Goal: Task Accomplishment & Management: Use online tool/utility

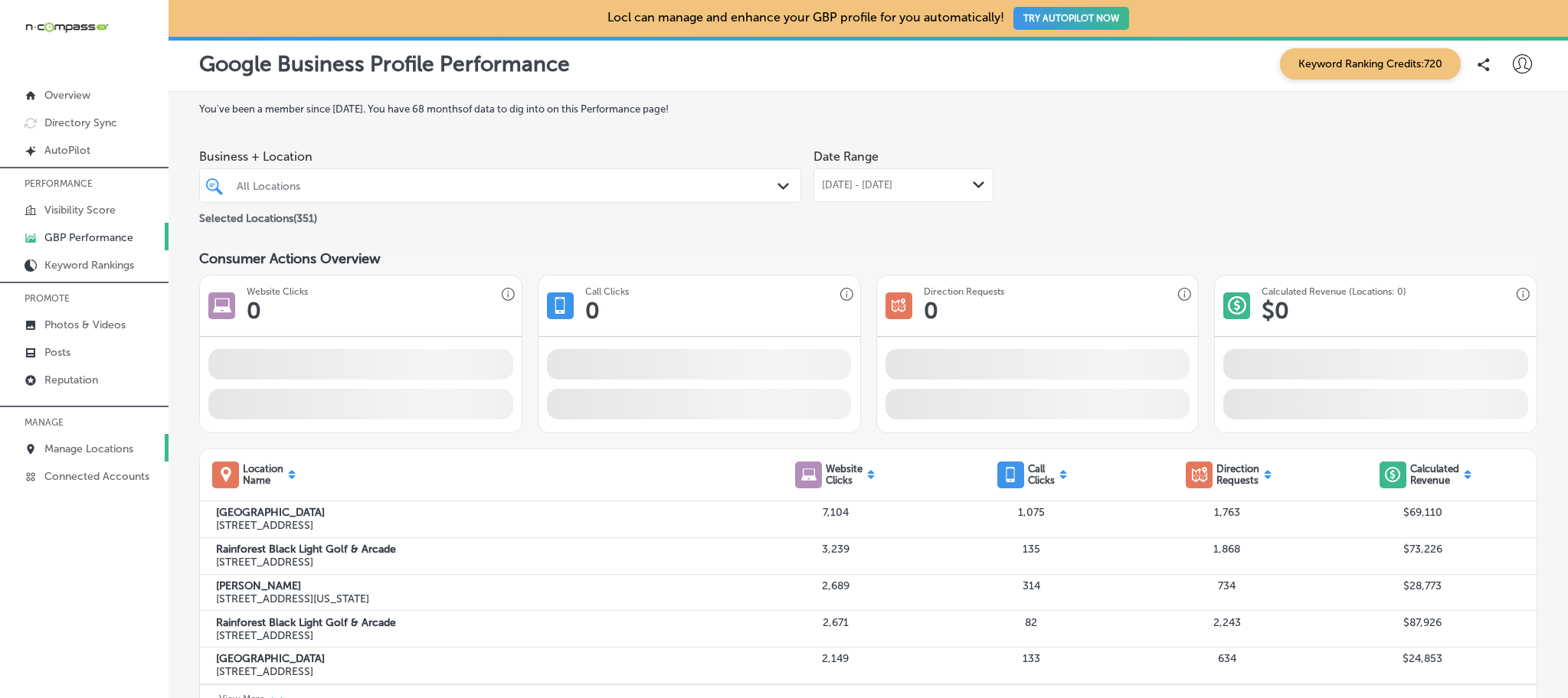
click at [78, 449] on p "Manage Locations" at bounding box center [88, 449] width 89 height 13
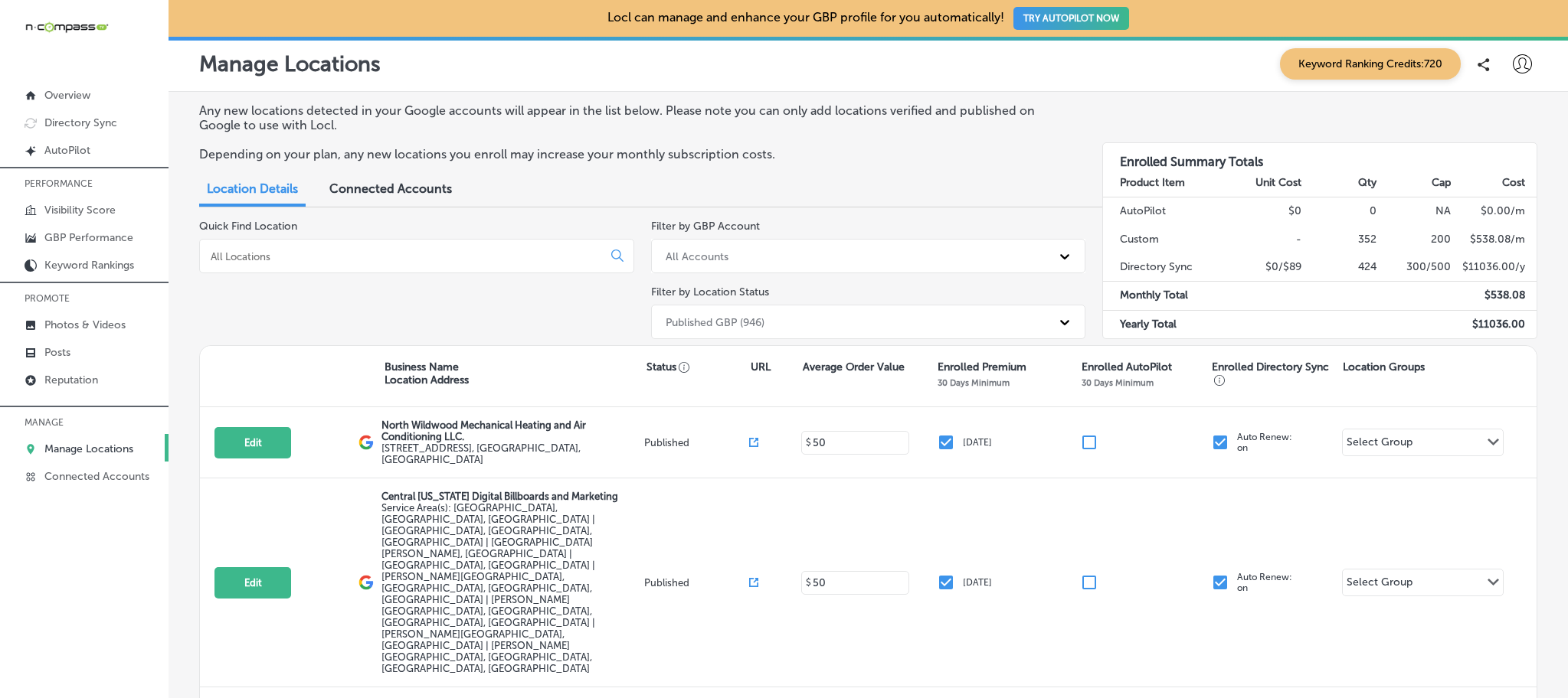
click at [359, 256] on input at bounding box center [404, 257] width 389 height 14
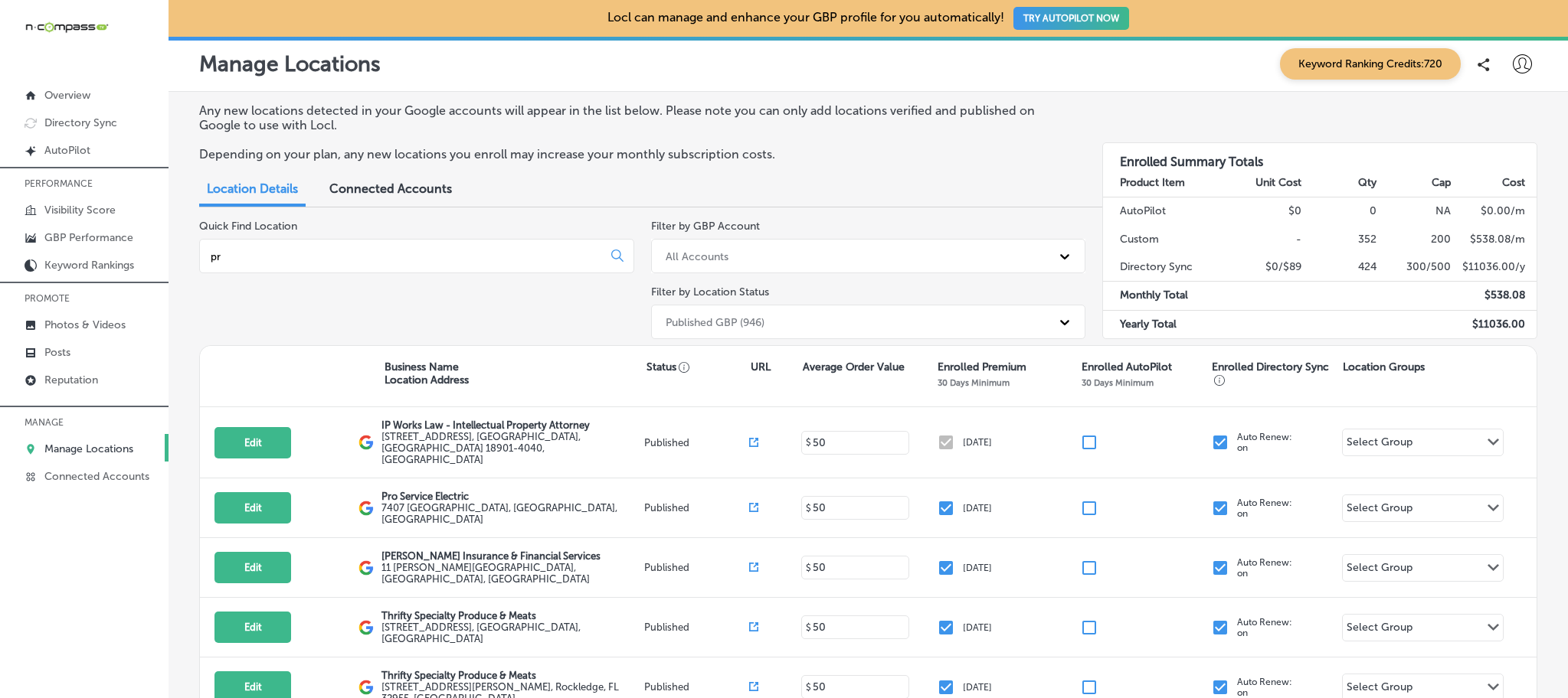
type input "p"
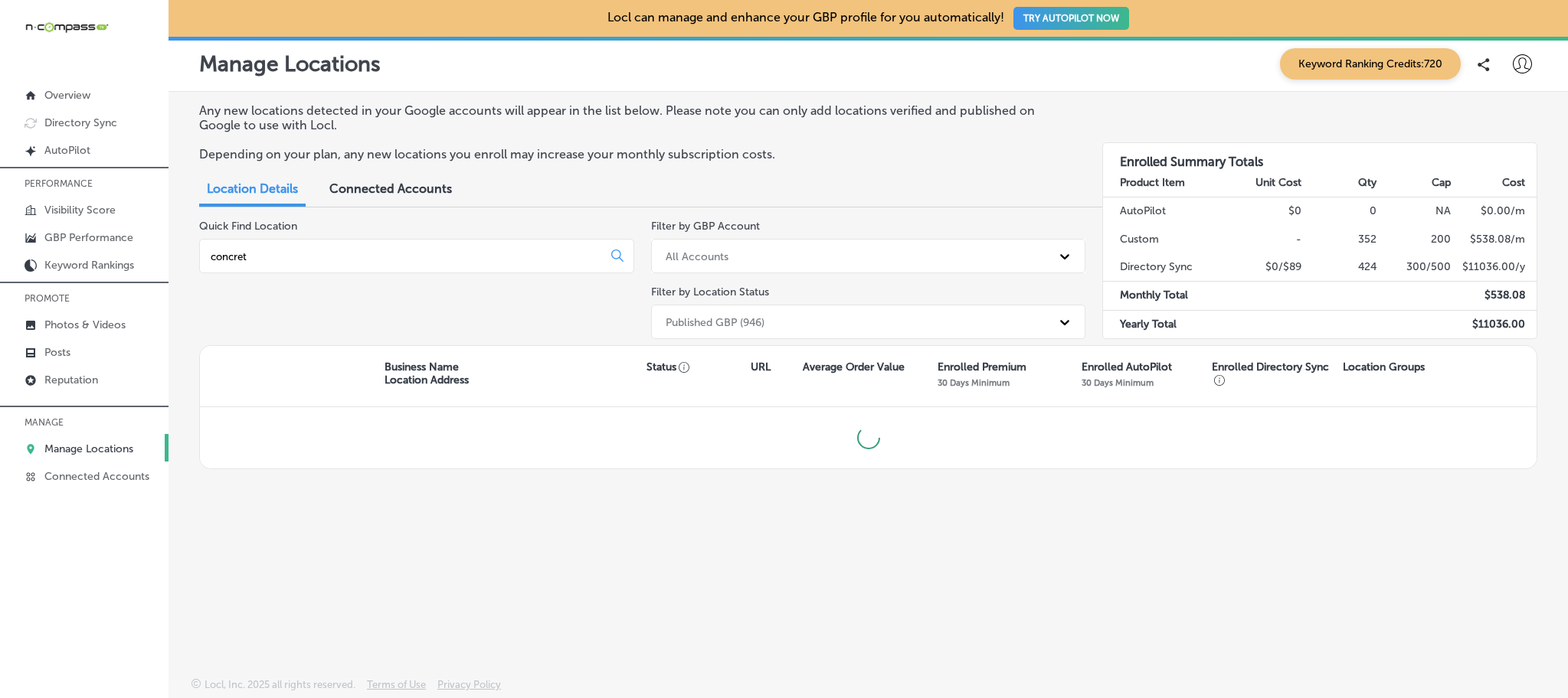
type input "concrete"
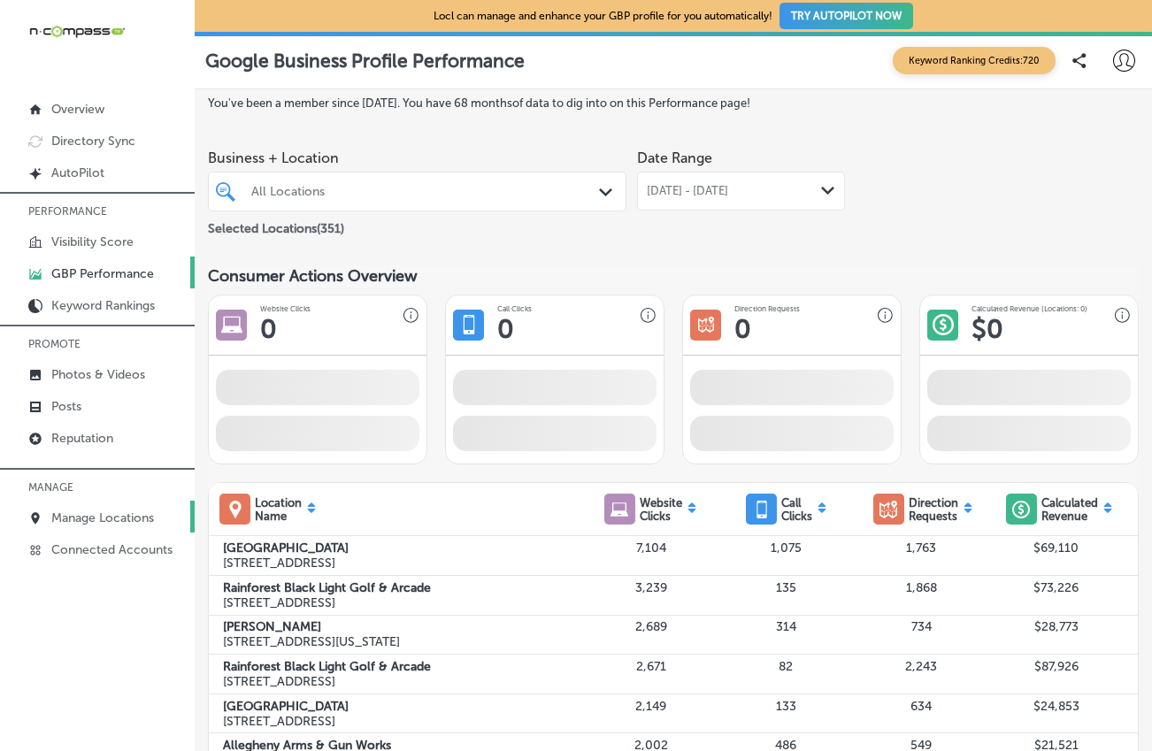
click at [77, 517] on p "Manage Locations" at bounding box center [102, 518] width 103 height 15
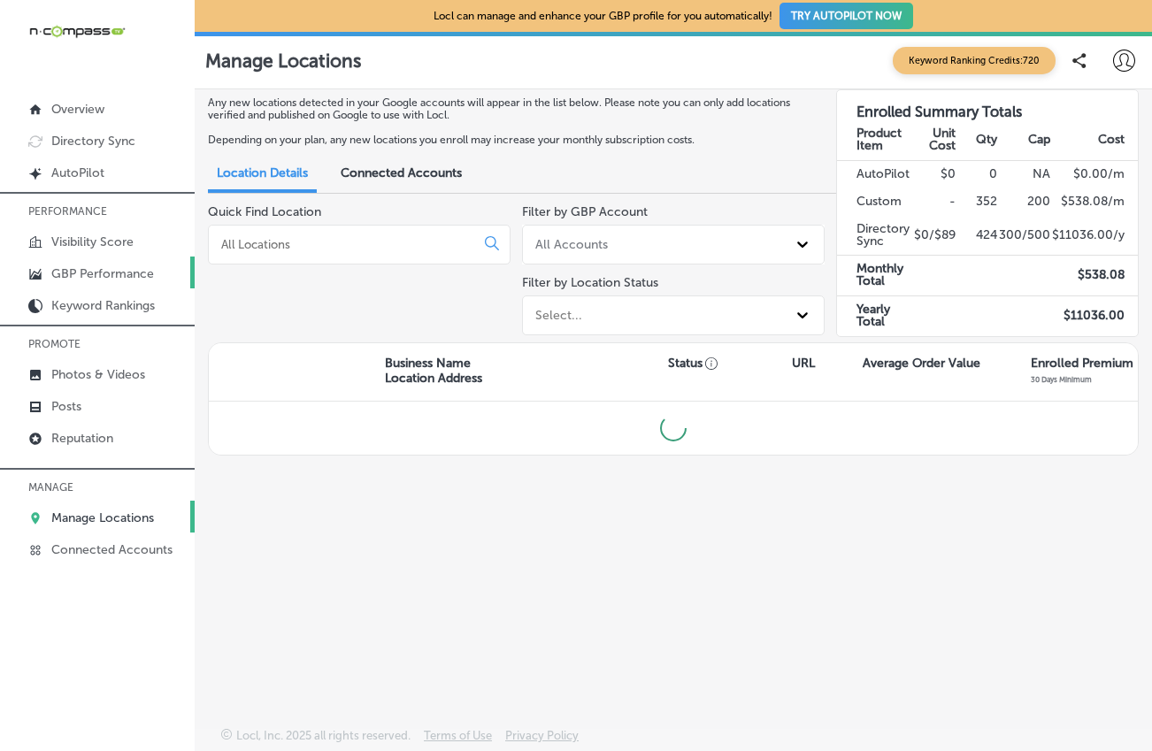
click at [74, 273] on p "GBP Performance" at bounding box center [102, 273] width 103 height 15
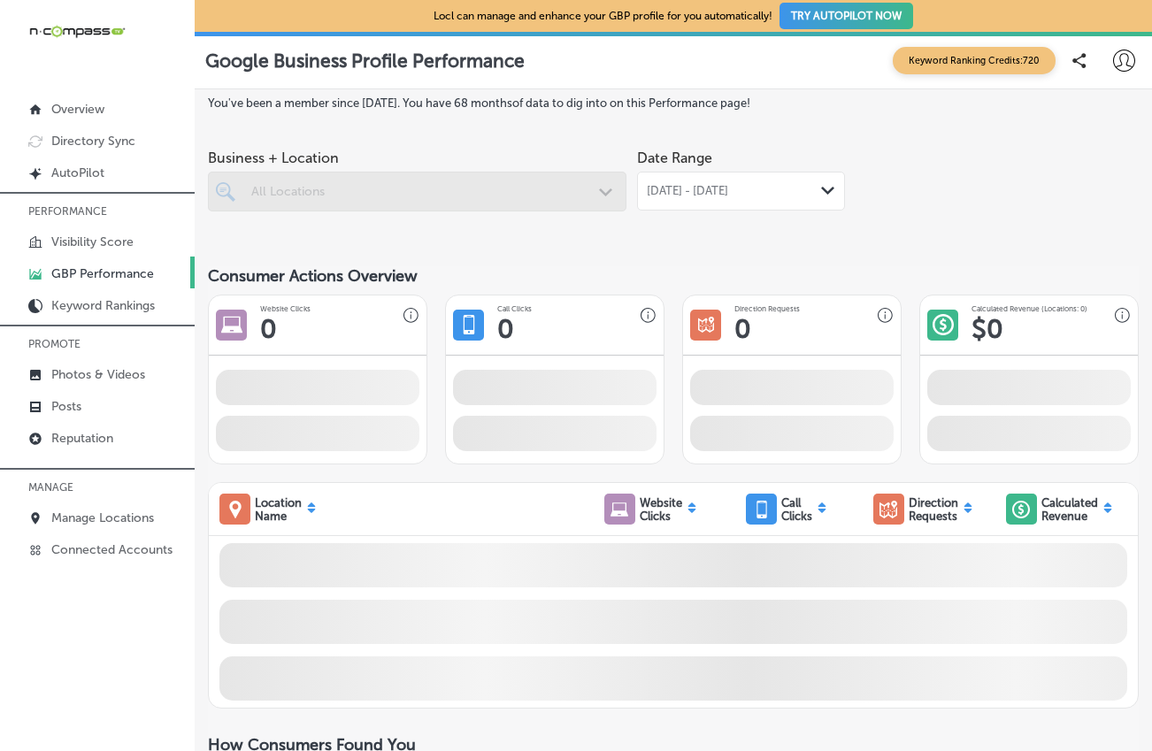
click at [728, 195] on span "[DATE] - [DATE]" at bounding box center [687, 191] width 81 height 14
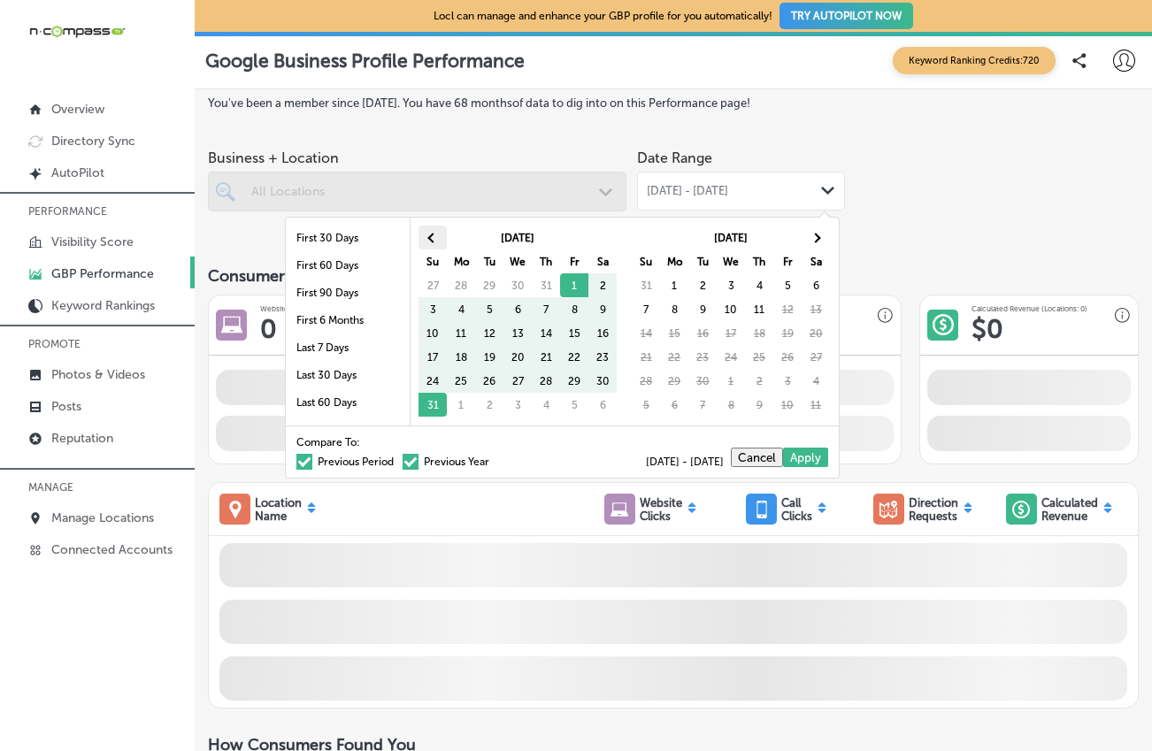
click at [437, 232] on th at bounding box center [433, 238] width 28 height 24
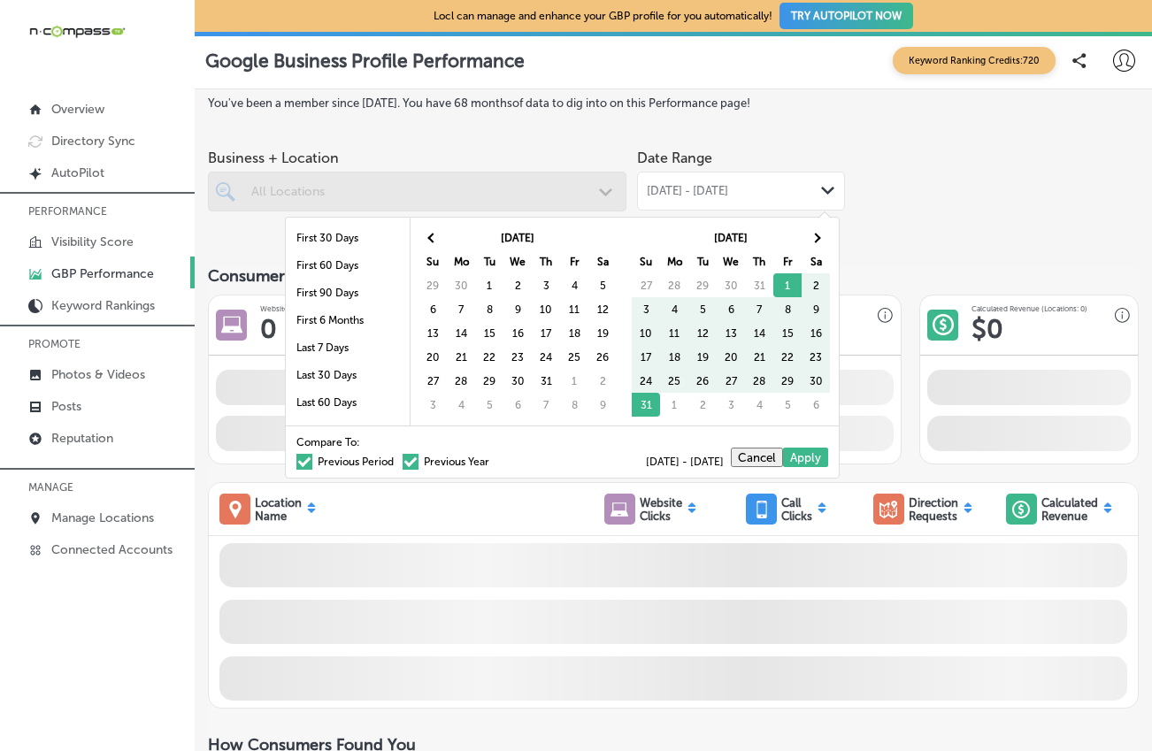
click at [437, 232] on th at bounding box center [433, 238] width 28 height 24
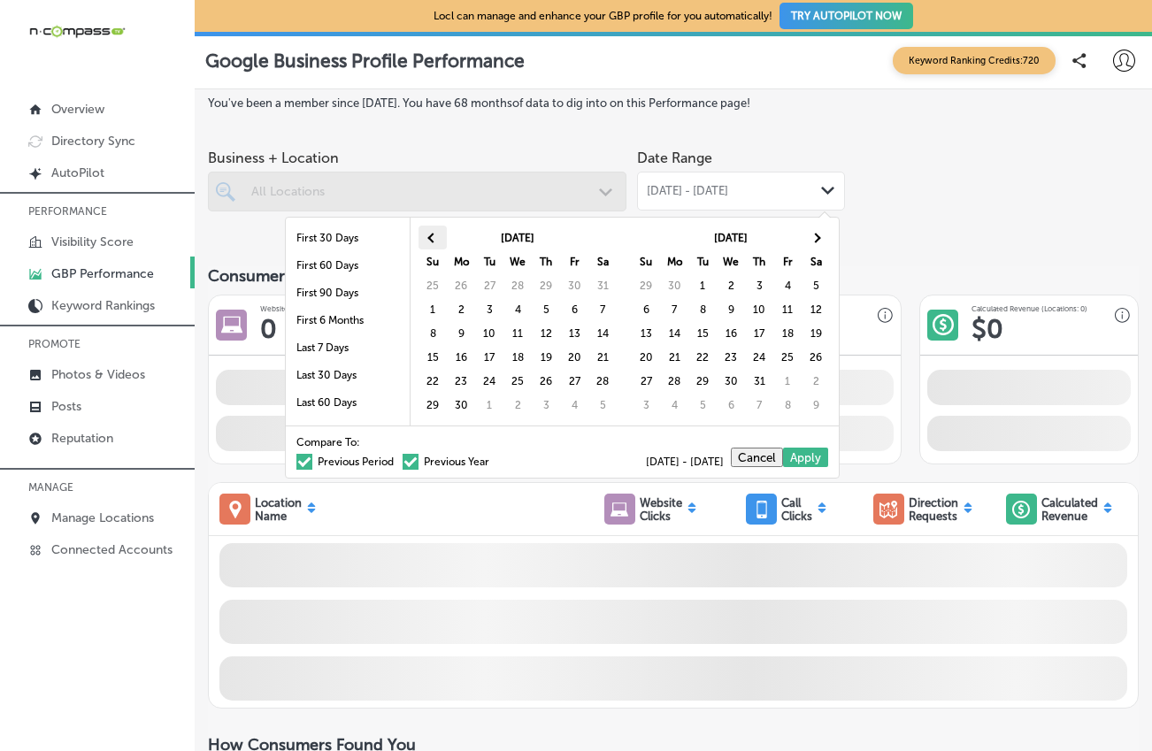
click at [434, 237] on span at bounding box center [432, 238] width 10 height 10
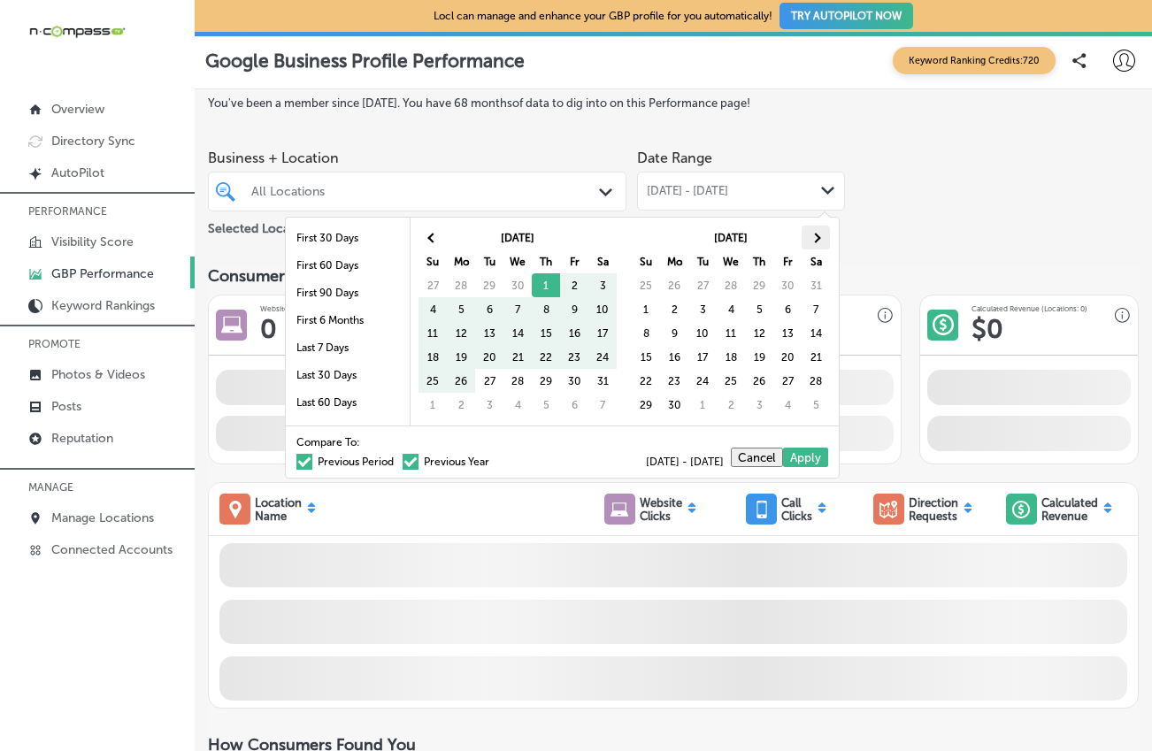
click at [809, 238] on th at bounding box center [816, 238] width 28 height 24
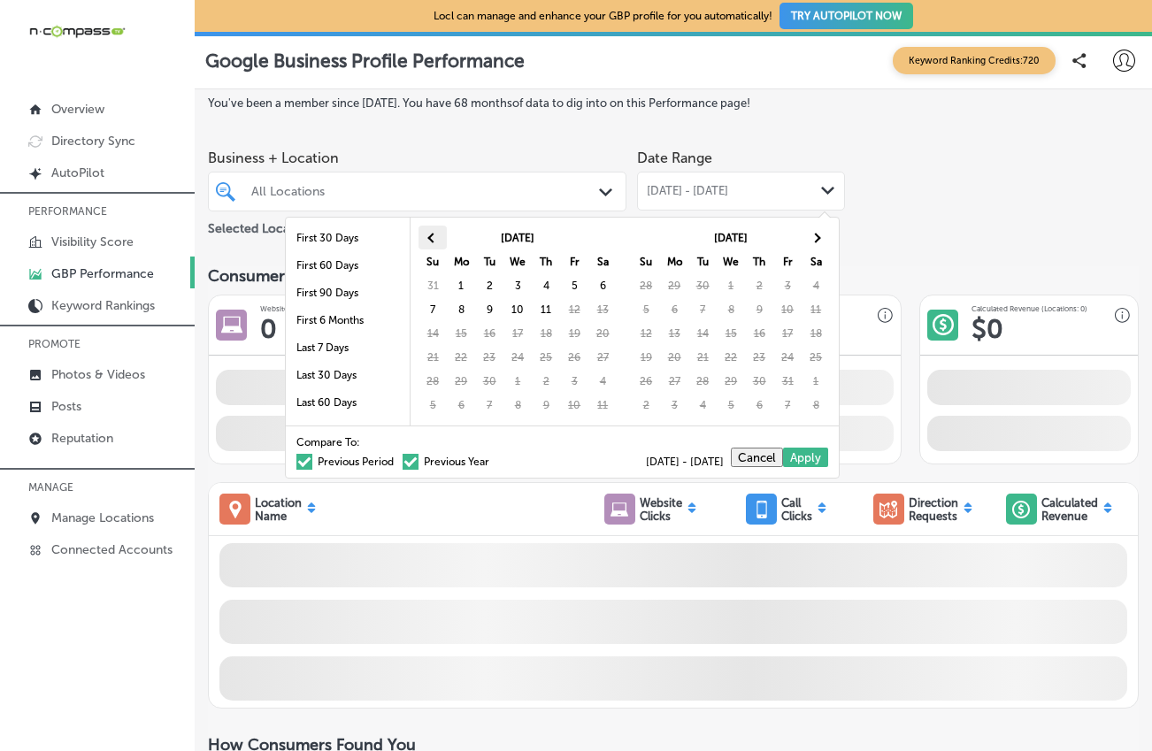
click at [441, 234] on th at bounding box center [433, 238] width 28 height 24
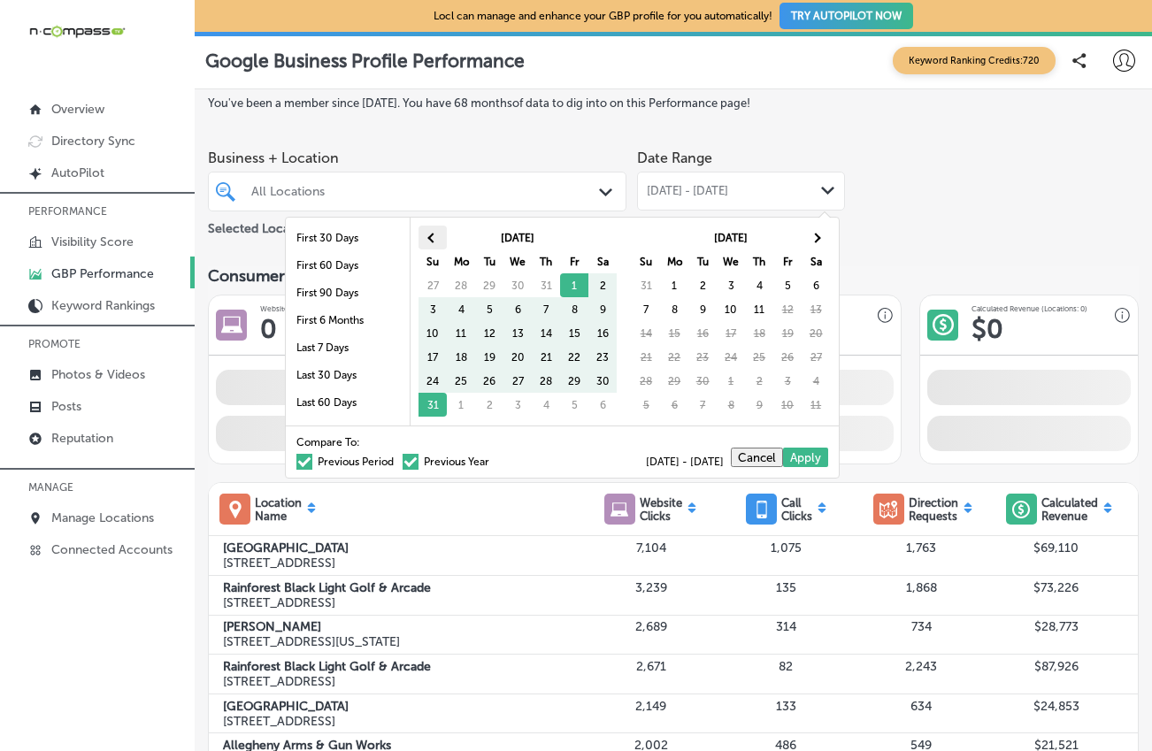
click at [438, 233] on th at bounding box center [433, 238] width 28 height 24
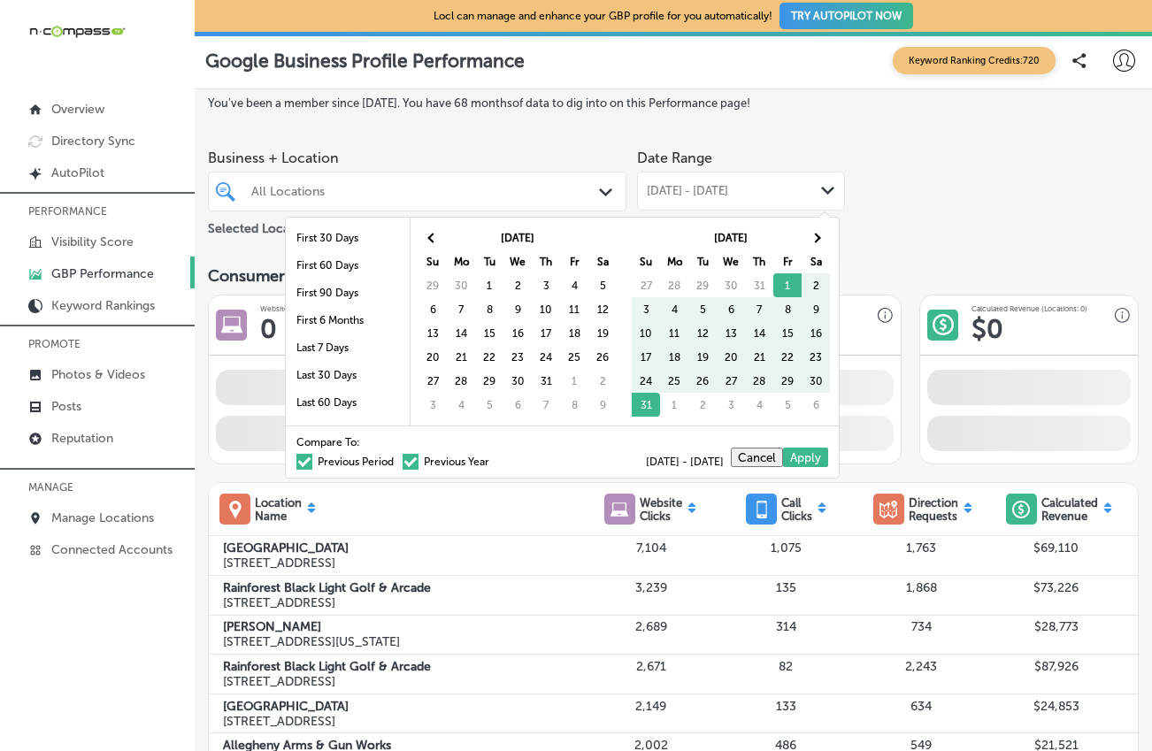
click at [438, 233] on th at bounding box center [433, 238] width 28 height 24
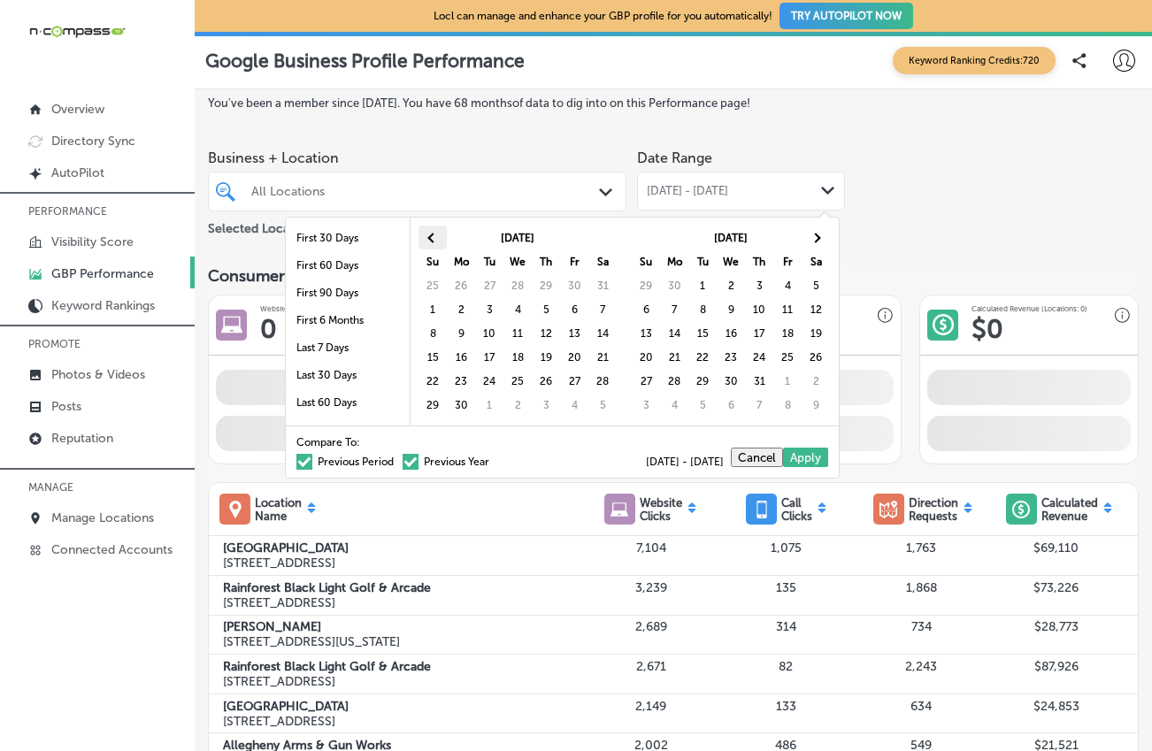
click at [439, 235] on th at bounding box center [433, 238] width 28 height 24
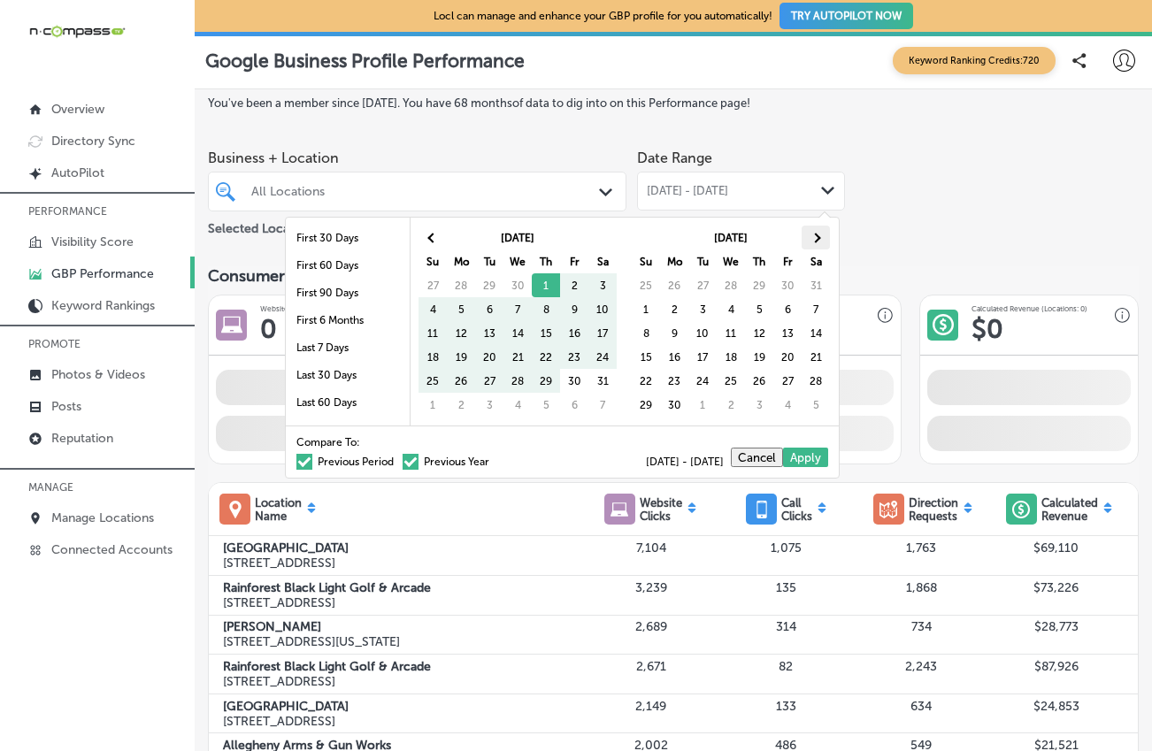
click at [809, 239] on th at bounding box center [816, 238] width 28 height 24
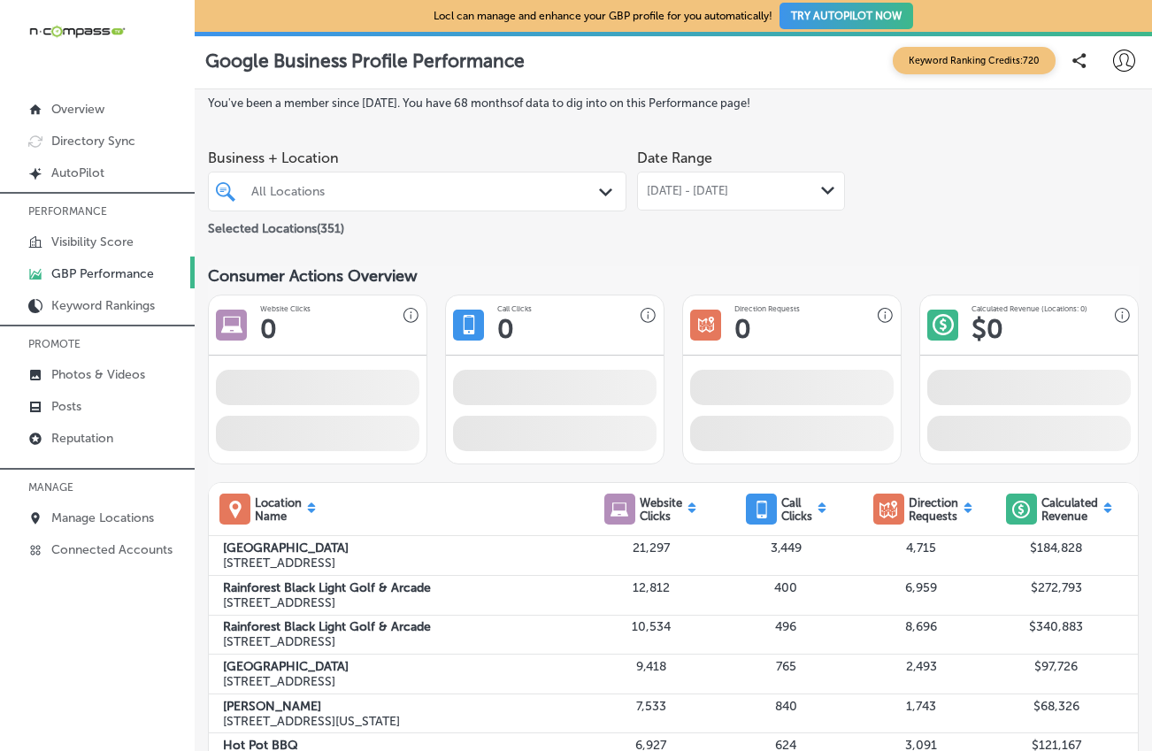
click at [426, 185] on div "All Locations" at bounding box center [426, 191] width 350 height 15
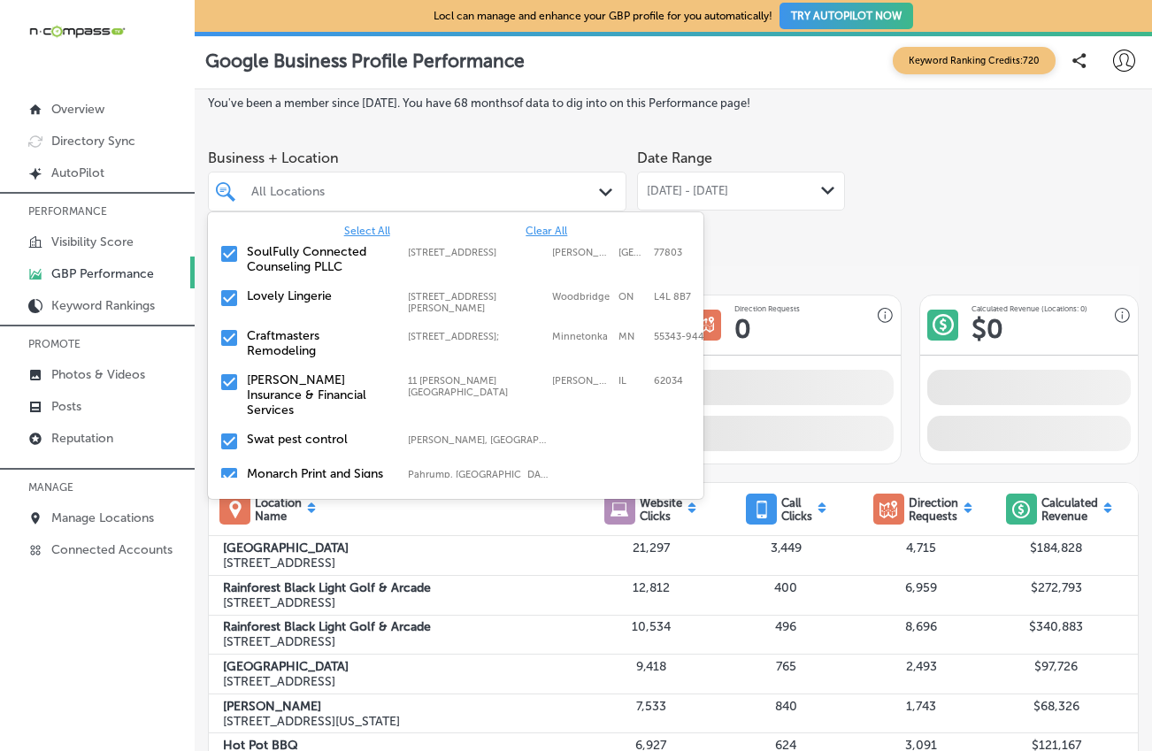
click at [526, 234] on span "Clear All" at bounding box center [547, 231] width 42 height 12
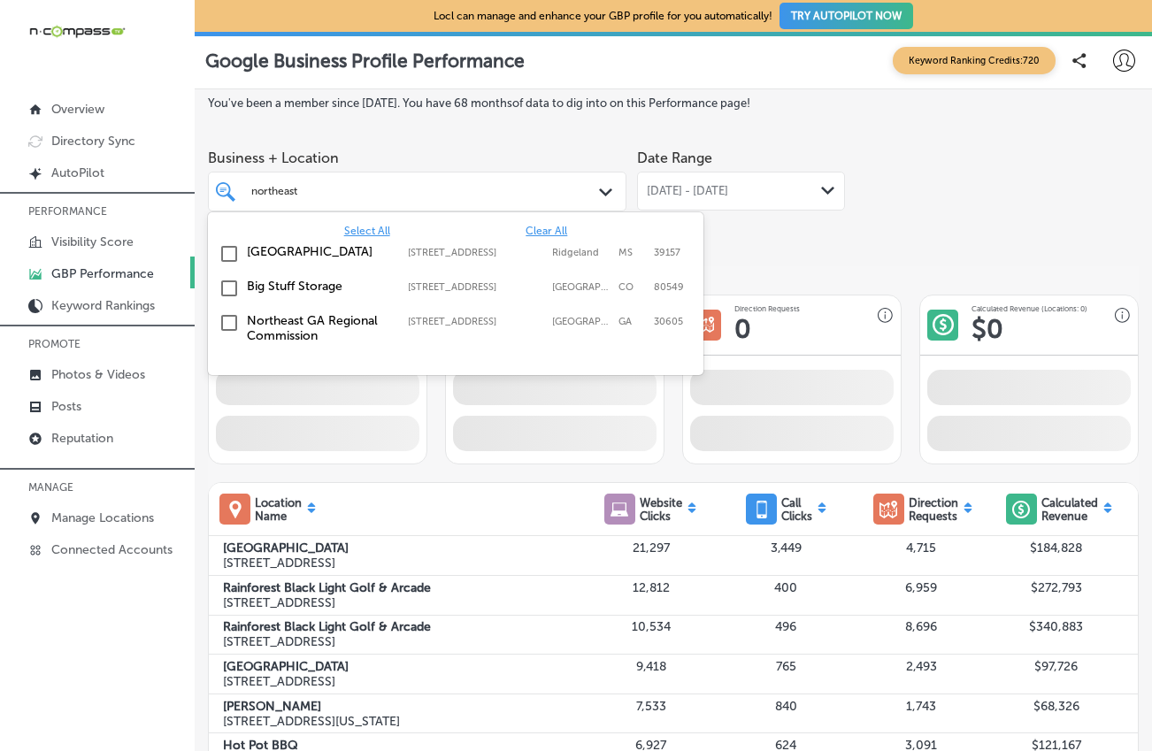
click at [272, 254] on label "[GEOGRAPHIC_DATA]" at bounding box center [318, 251] width 143 height 15
type input "northeast"
click at [762, 237] on div "Date Range [DATE] - [DATE] Path Created with Sketch." at bounding box center [741, 190] width 208 height 99
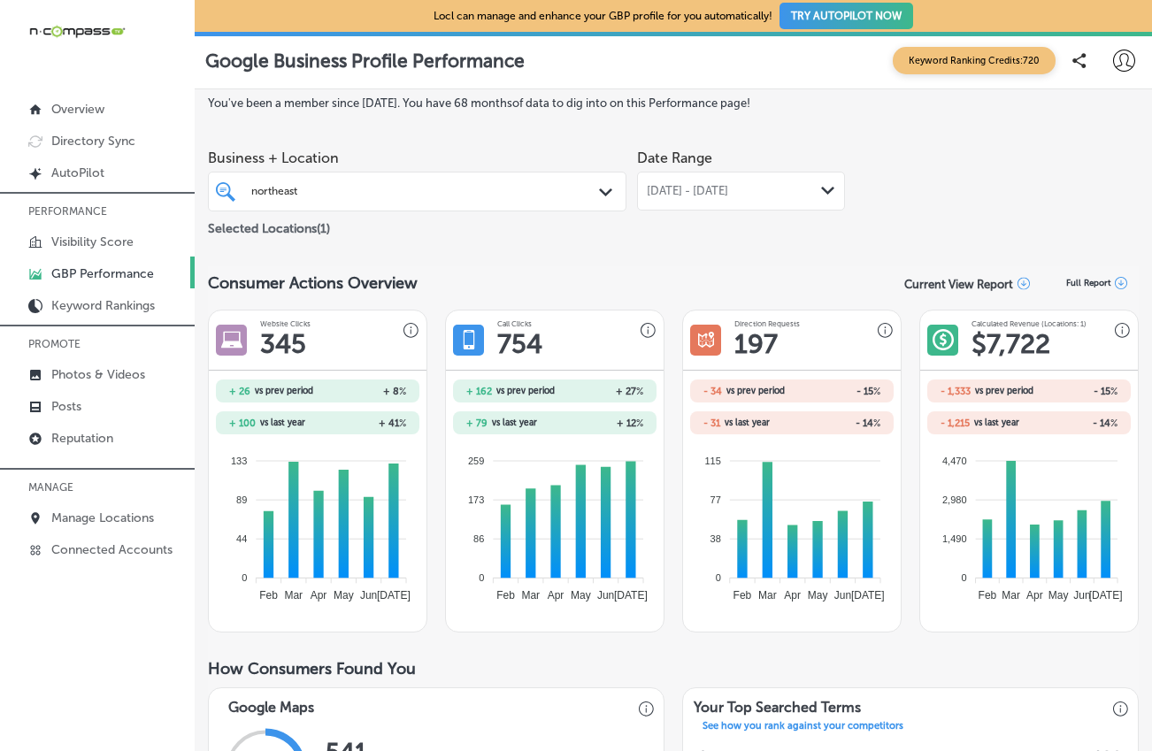
click at [755, 202] on div "[DATE] - [DATE] Path Created with Sketch." at bounding box center [741, 191] width 208 height 39
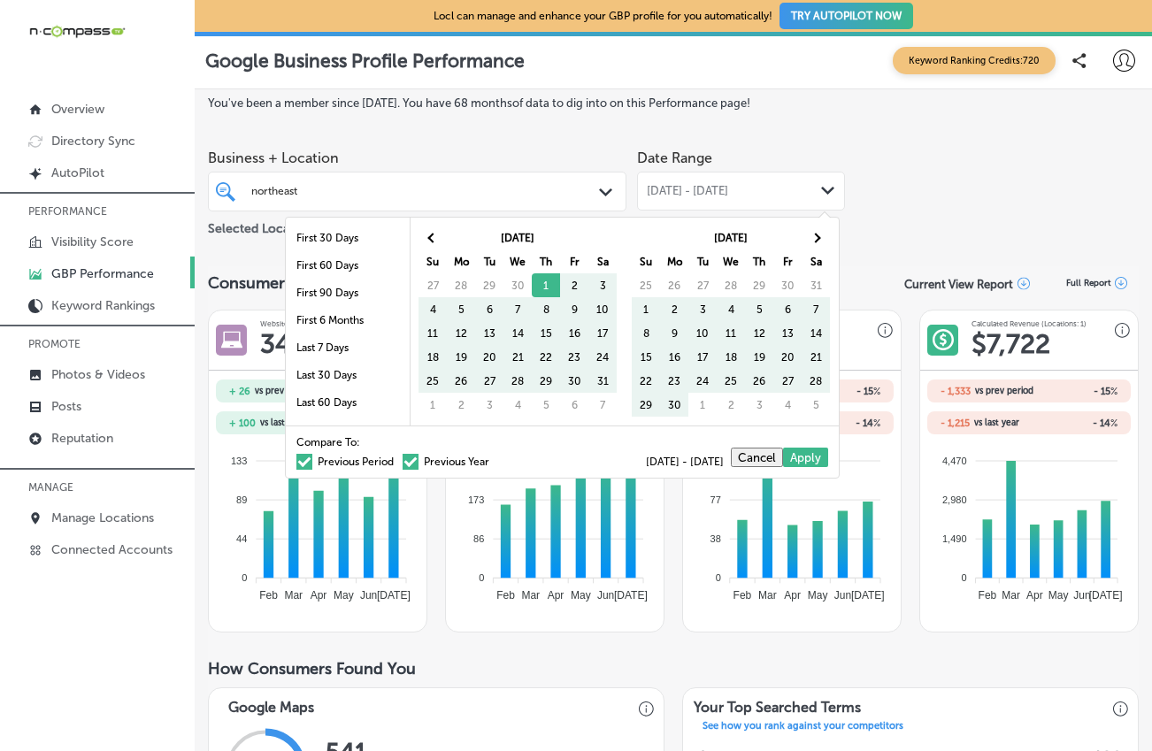
click at [403, 459] on span at bounding box center [411, 462] width 16 height 16
click at [493, 459] on input "Previous Year" at bounding box center [493, 459] width 0 height 0
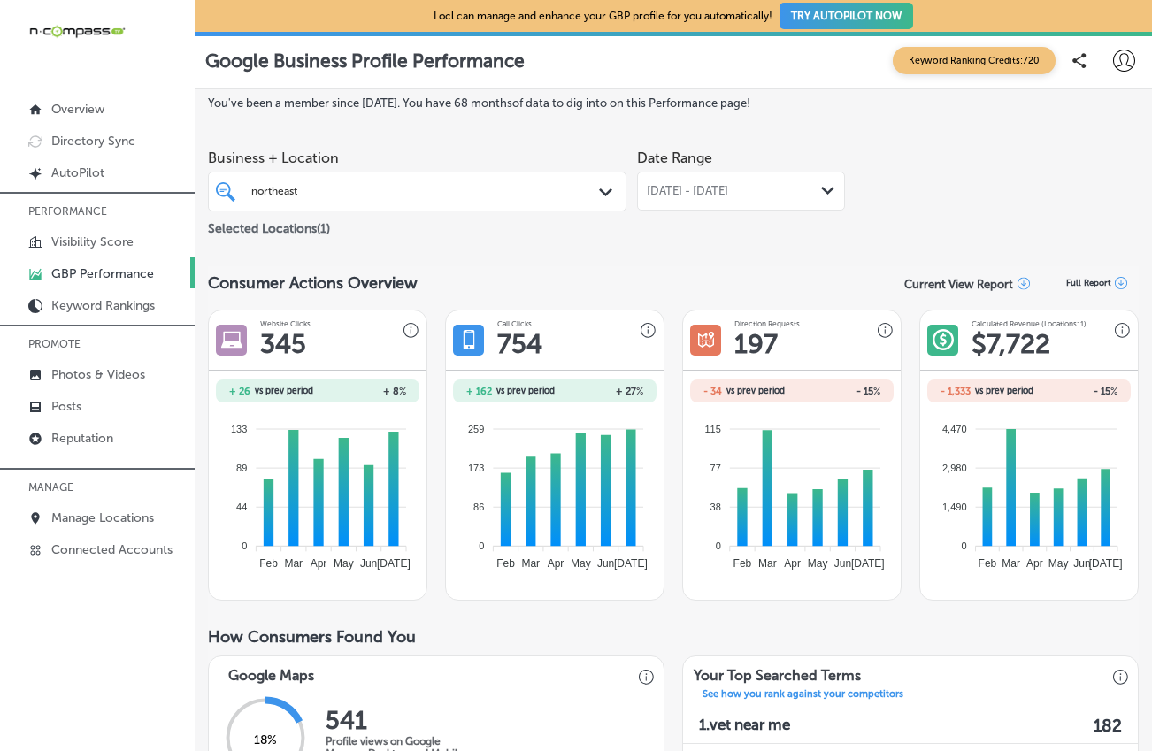
click at [706, 195] on span "[DATE] - [DATE]" at bounding box center [687, 191] width 81 height 14
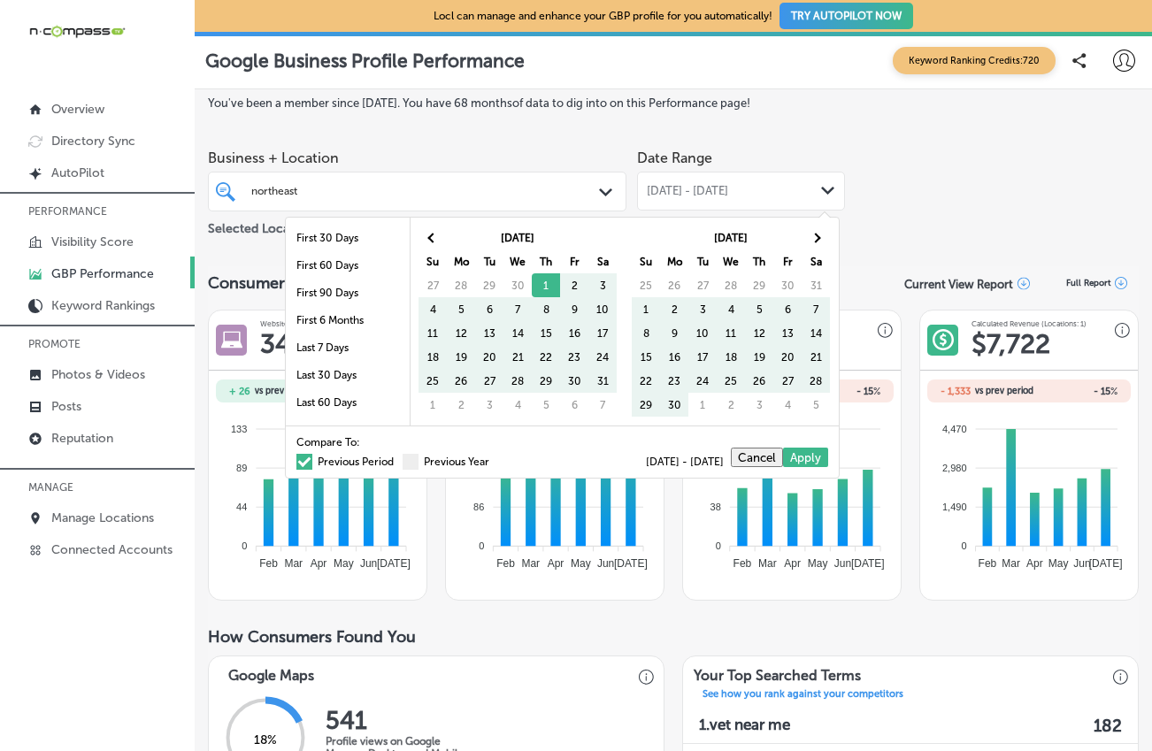
click at [296, 458] on span at bounding box center [304, 462] width 16 height 16
click at [397, 459] on input "Previous Period" at bounding box center [397, 459] width 0 height 0
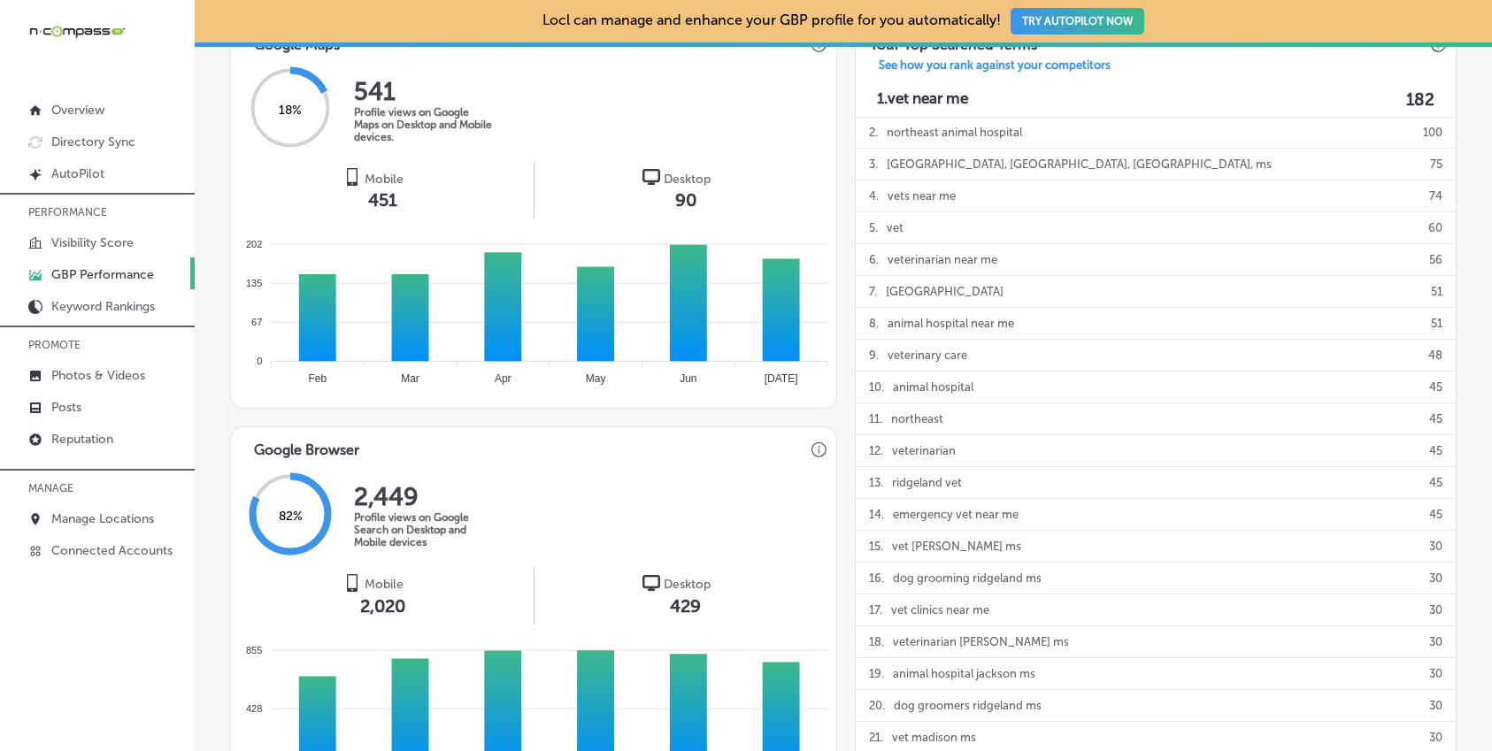
scroll to position [838, 0]
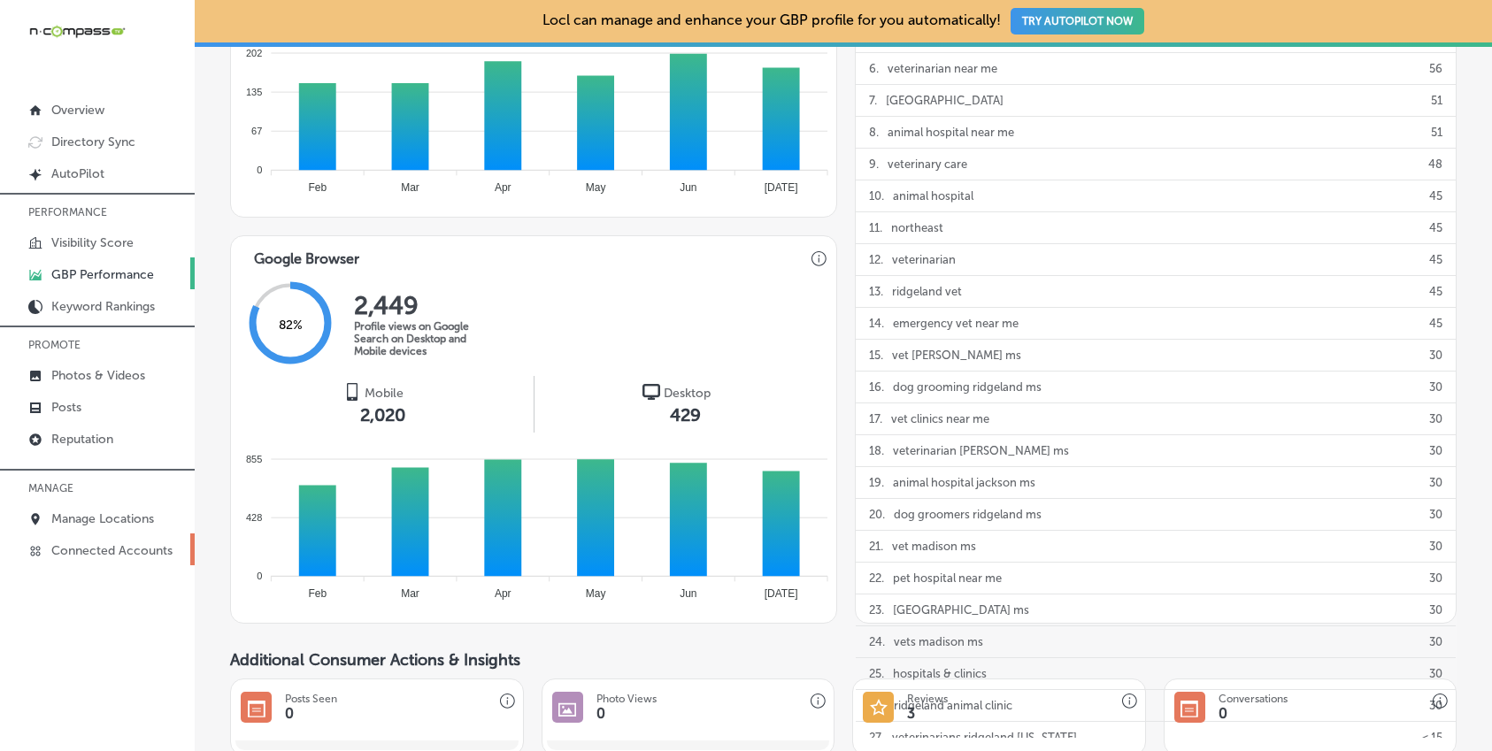
click at [988, 538] on div "21 . vet madison ms 30" at bounding box center [1156, 547] width 600 height 32
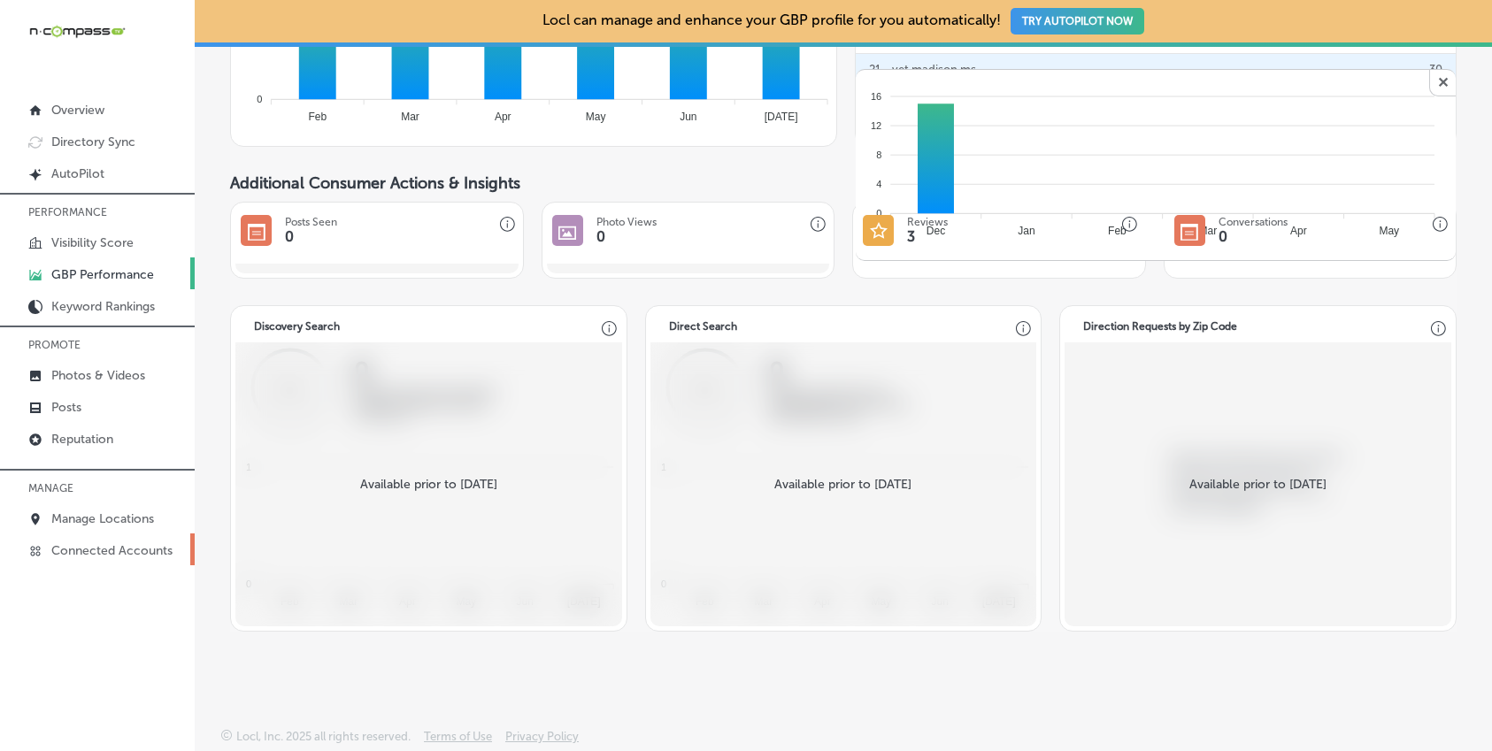
scroll to position [1316, 0]
click at [99, 234] on link "Visibility Score" at bounding box center [97, 242] width 195 height 32
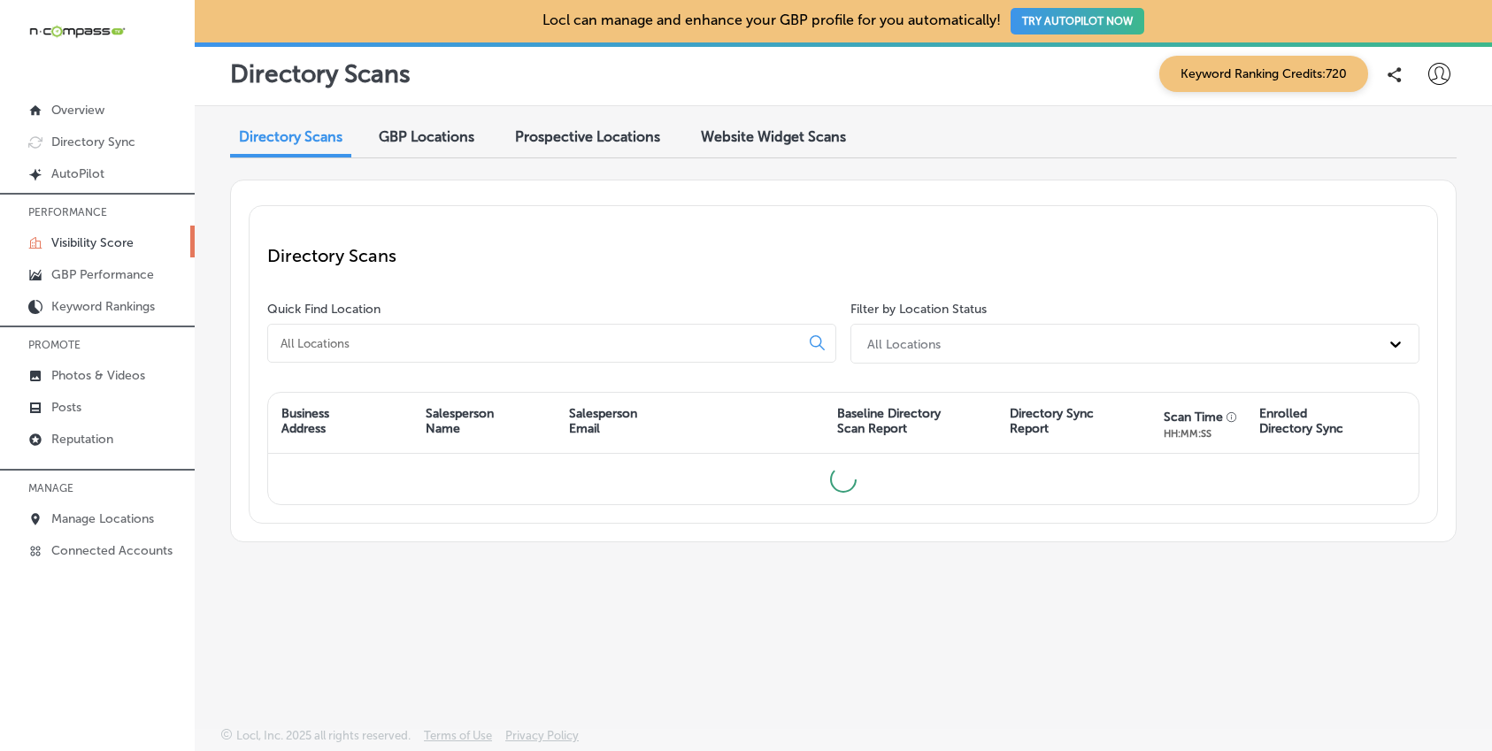
click at [423, 358] on div at bounding box center [551, 343] width 569 height 39
click at [421, 342] on input at bounding box center [537, 343] width 517 height 16
type input "e"
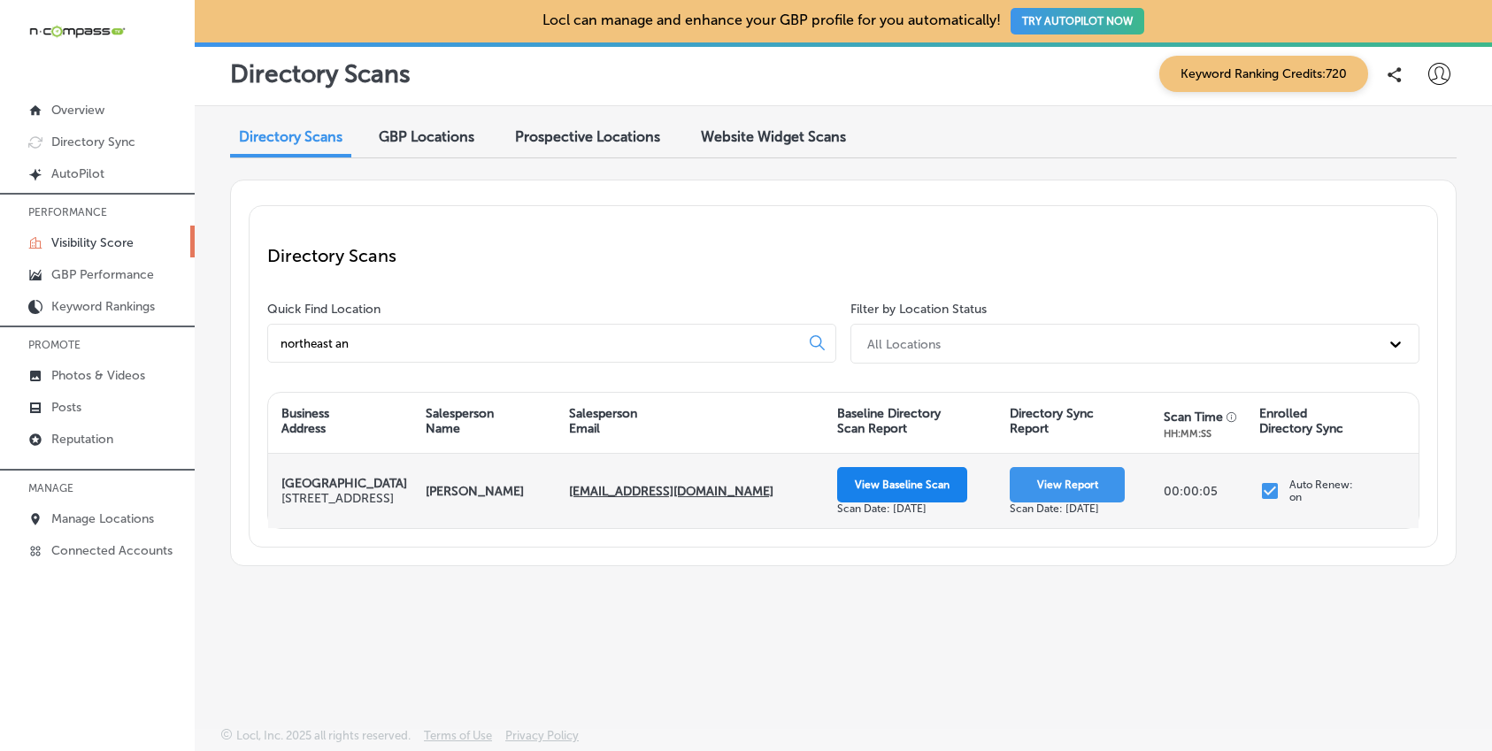
type input "northeast an"
click at [956, 498] on button "View Baseline Scan" at bounding box center [902, 484] width 130 height 35
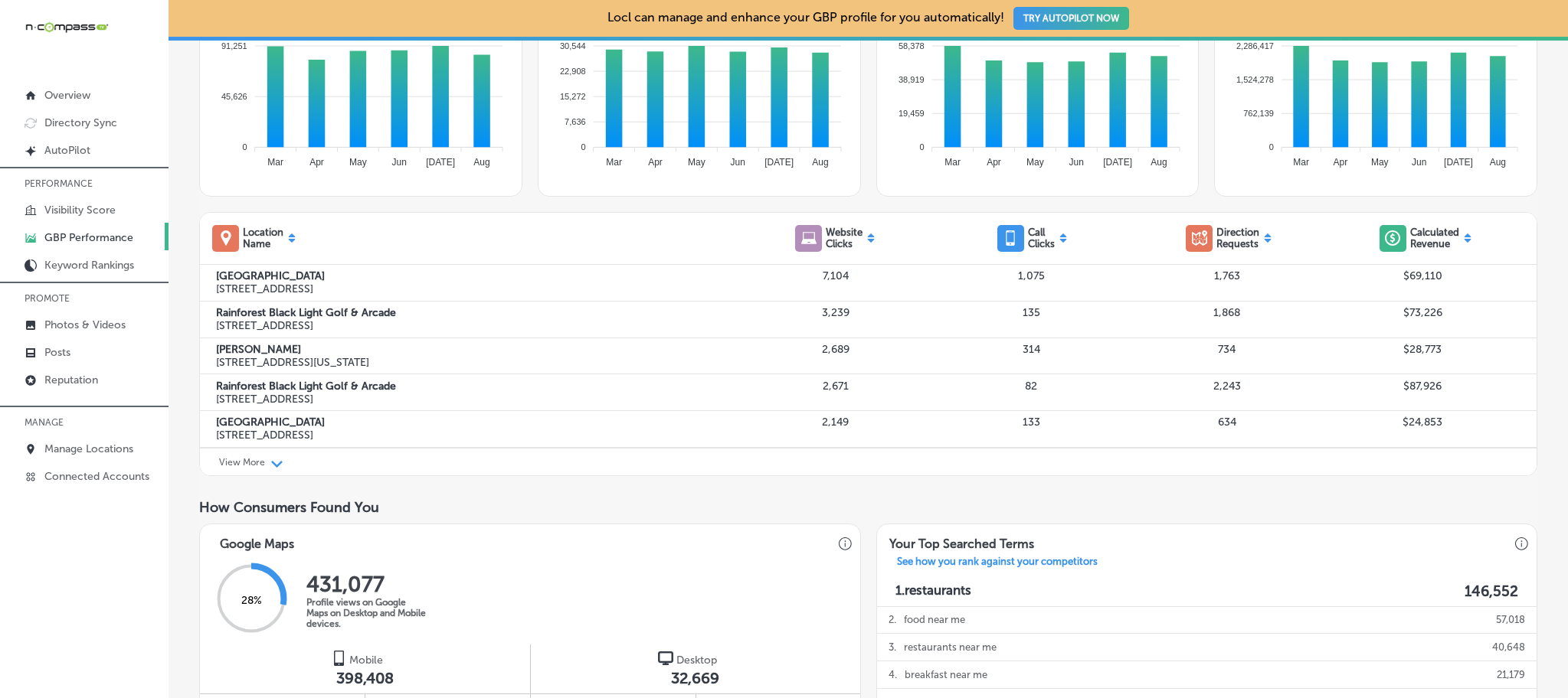
scroll to position [566, 0]
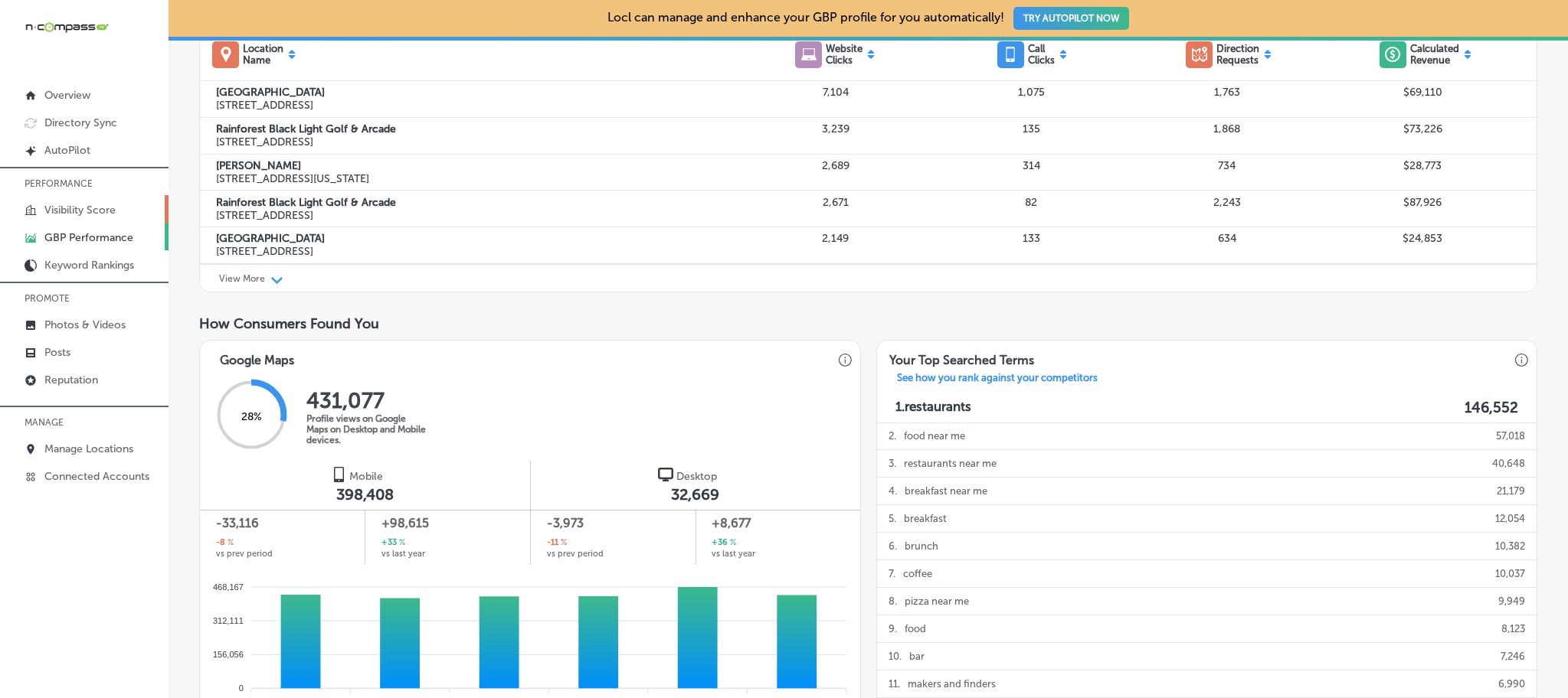
click at [103, 215] on p "Visibility Score" at bounding box center [80, 209] width 71 height 13
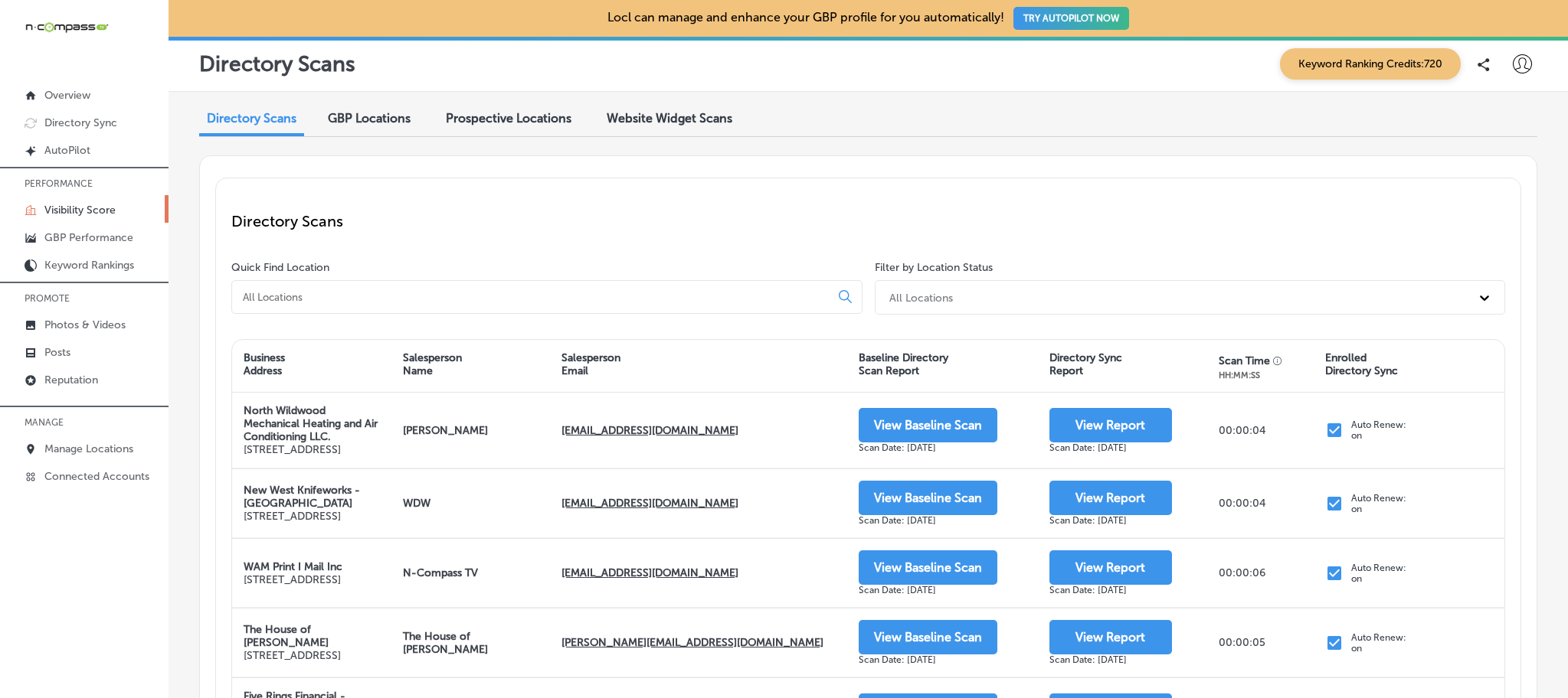
click at [358, 291] on input at bounding box center [534, 297] width 585 height 14
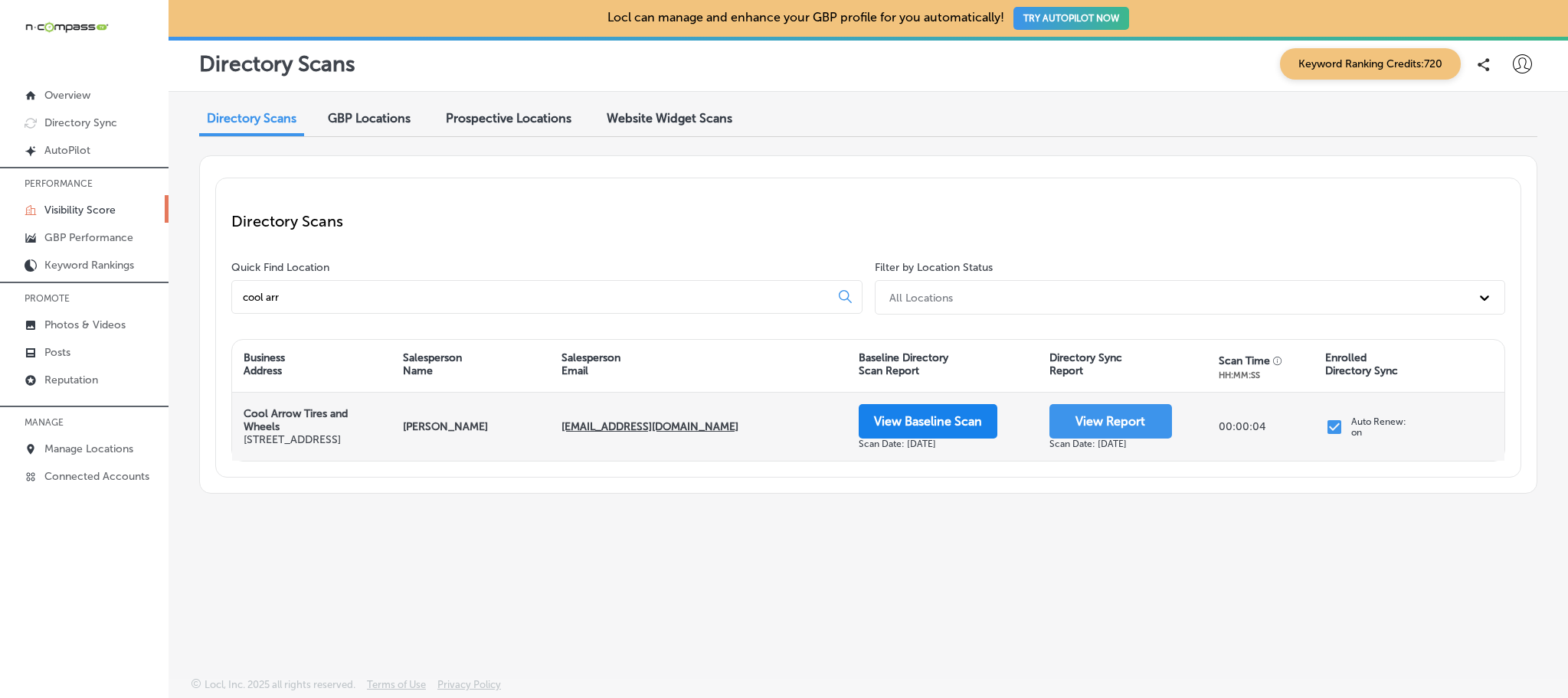
type input "cool arr"
click at [898, 419] on button "View Baseline Scan" at bounding box center [928, 421] width 138 height 35
